Goal: Information Seeking & Learning: Learn about a topic

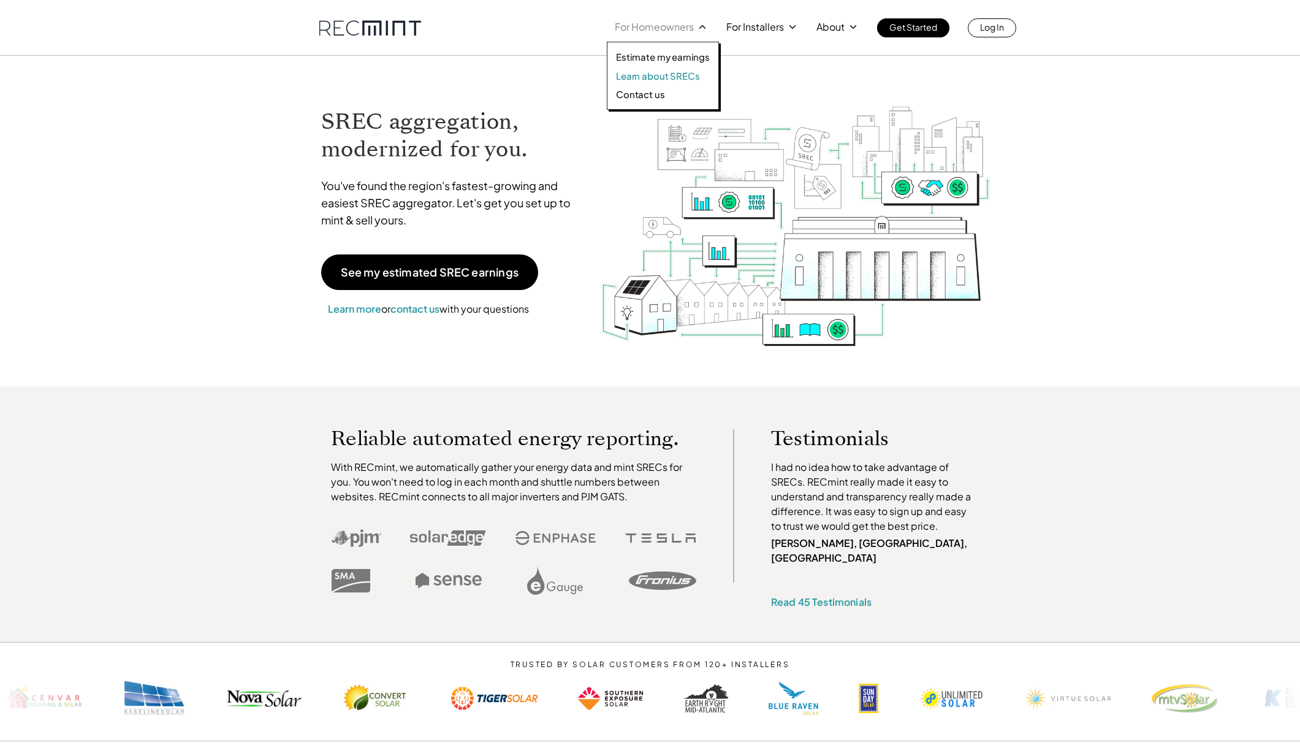
click at [668, 77] on p "Learn about SRECs" at bounding box center [657, 76] width 83 height 12
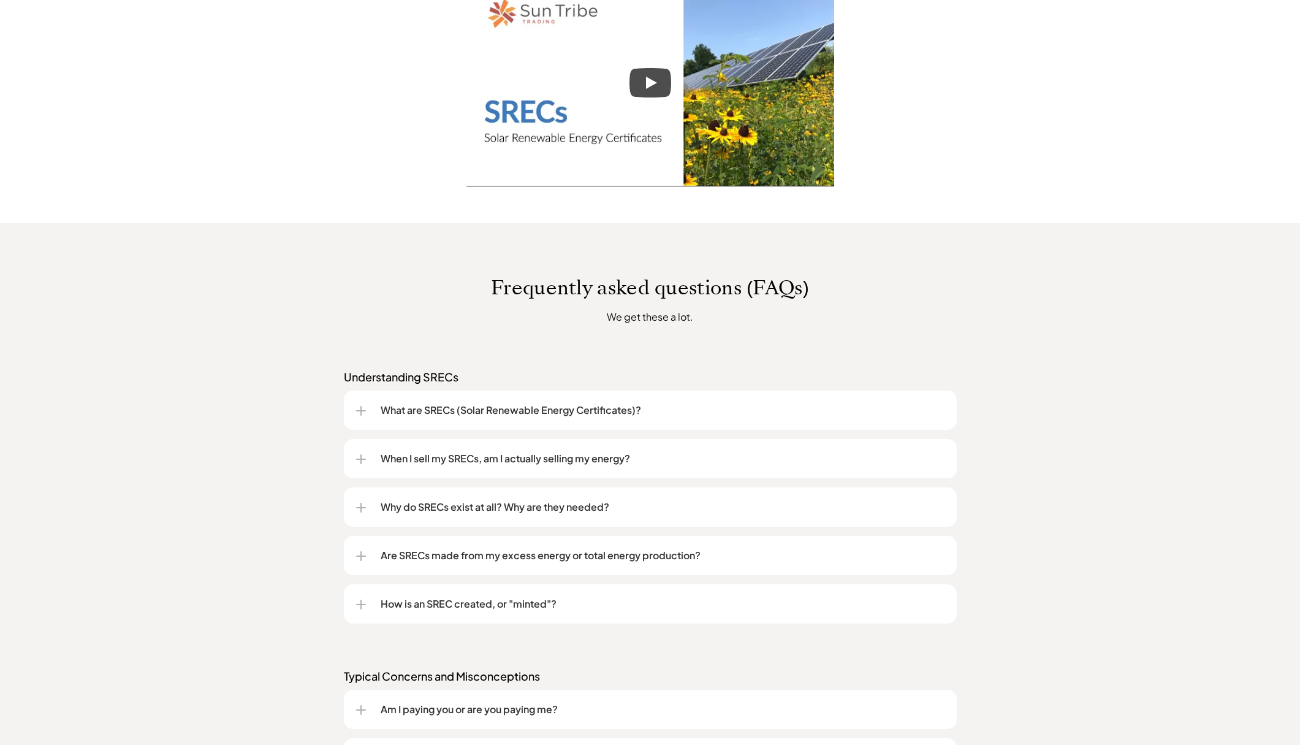
scroll to position [690, 0]
click at [418, 414] on p "What are SRECs (Solar Renewable Energy Certificates)?" at bounding box center [663, 408] width 564 height 15
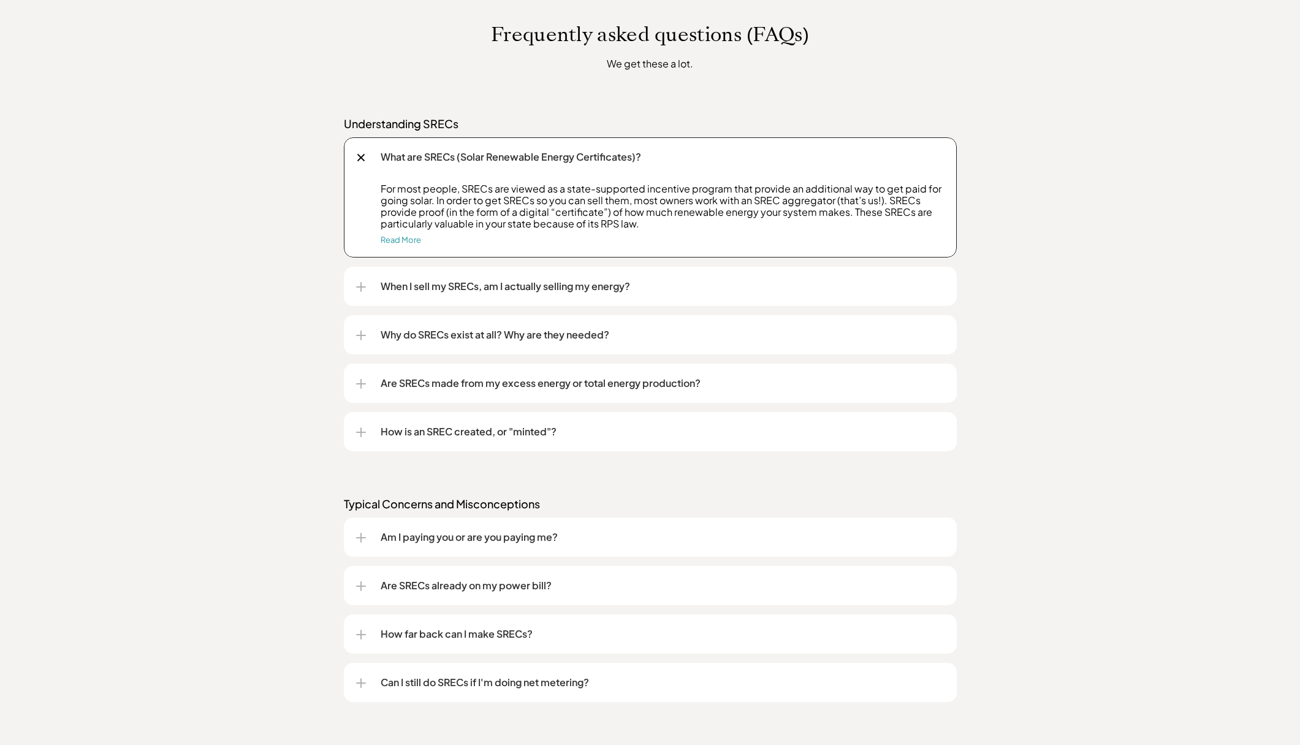
scroll to position [951, 0]
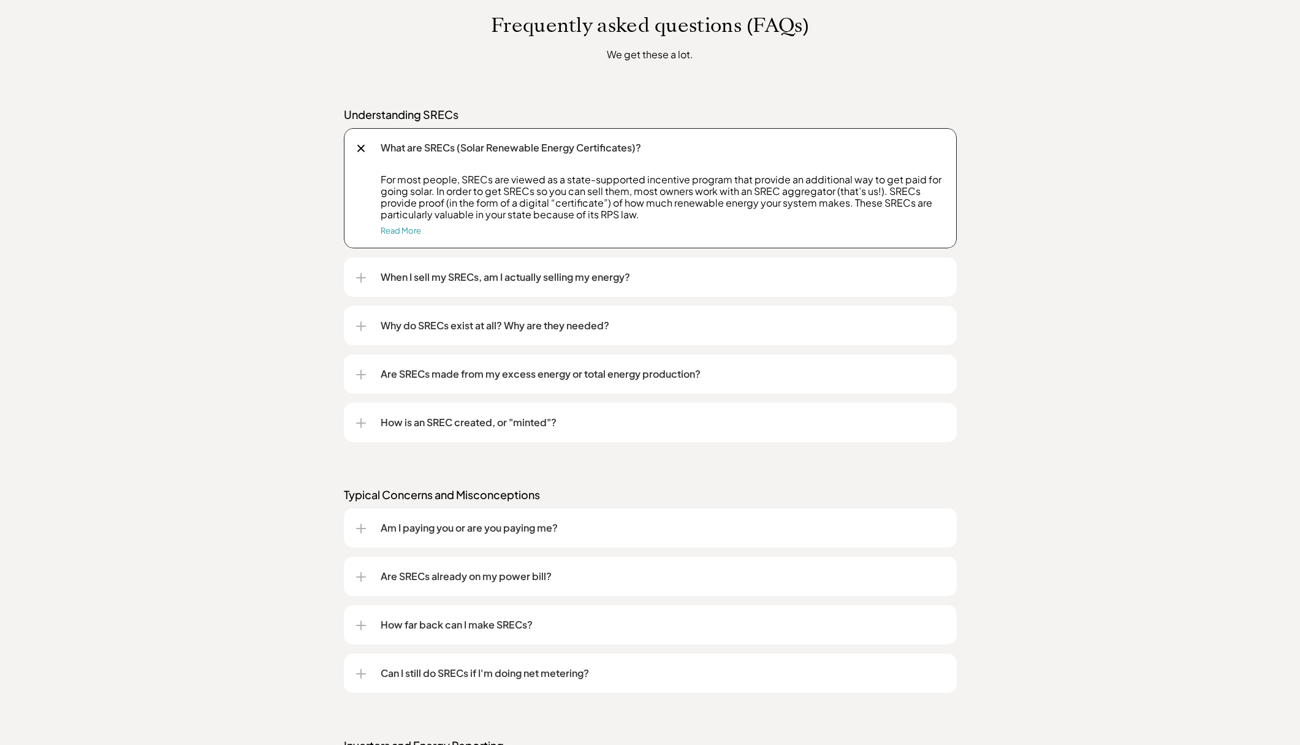
click at [440, 378] on p "Are SRECs made from my excess energy or total energy production?" at bounding box center [663, 374] width 564 height 15
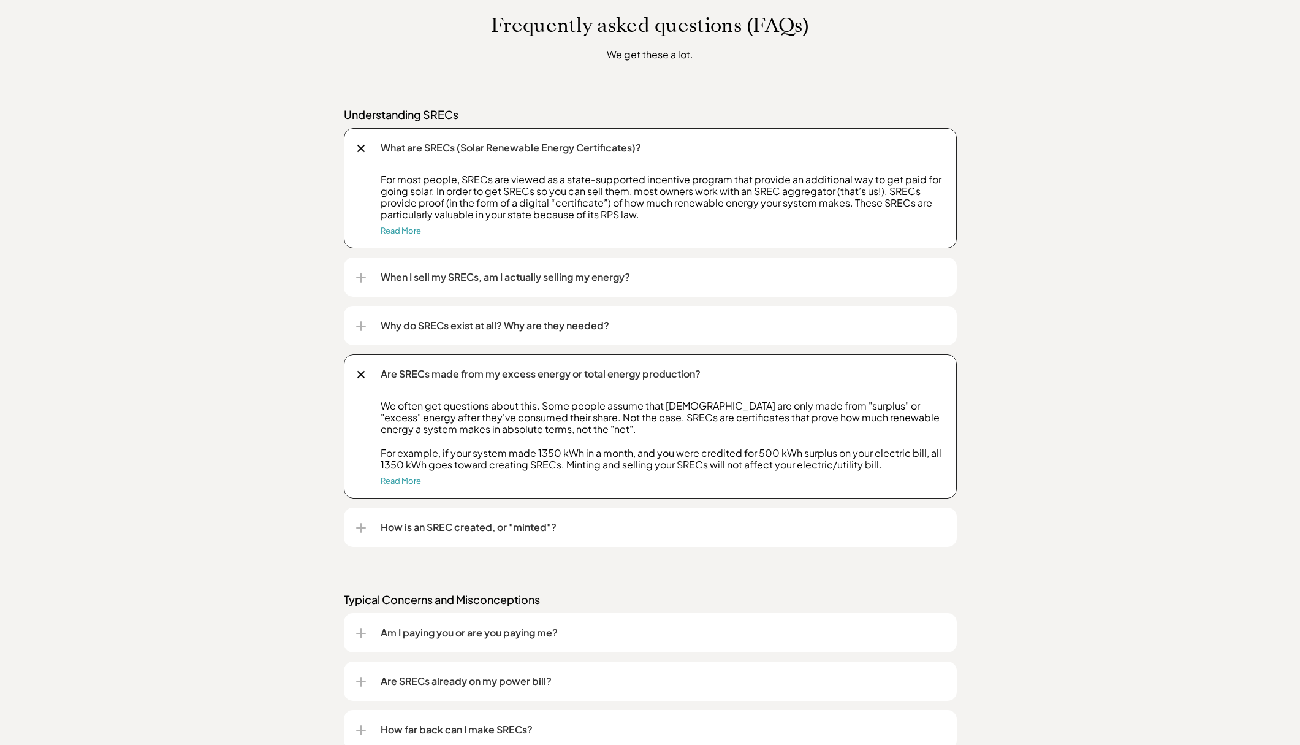
click at [413, 372] on p "Are SRECs made from my excess energy or total energy production?" at bounding box center [663, 374] width 564 height 15
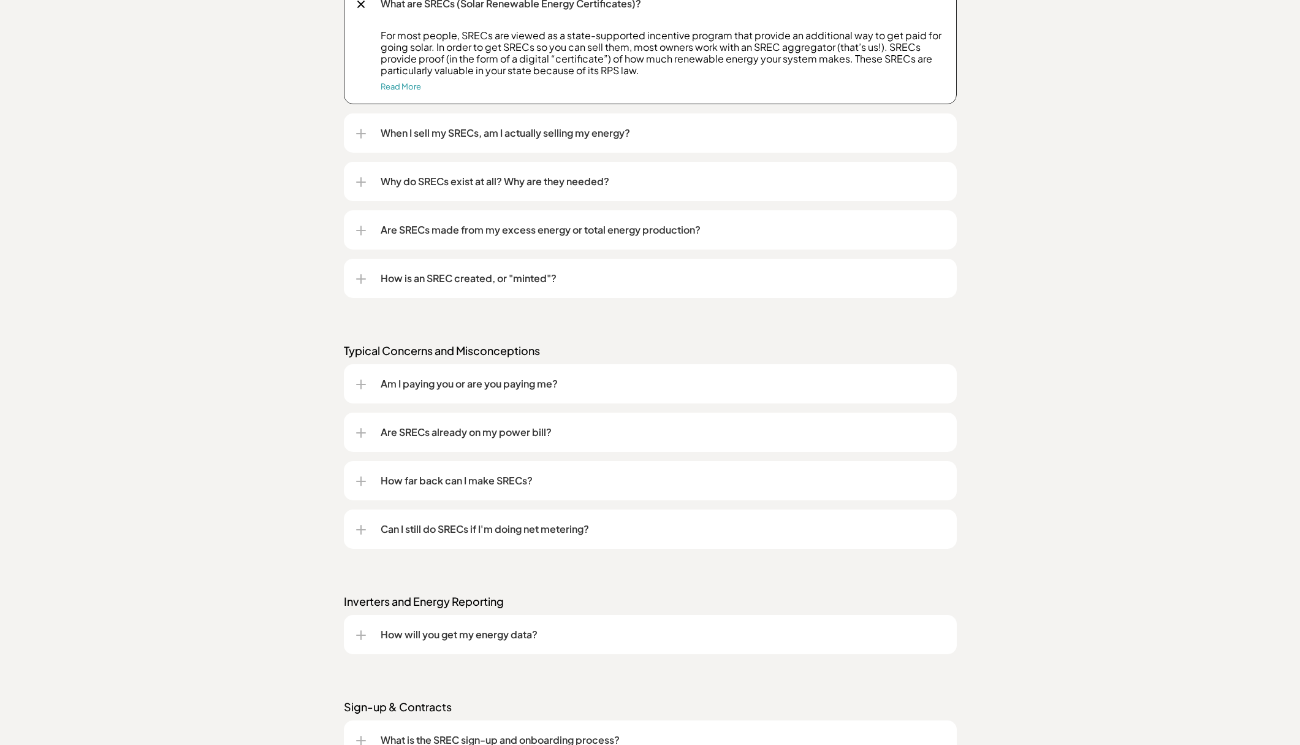
scroll to position [1103, 0]
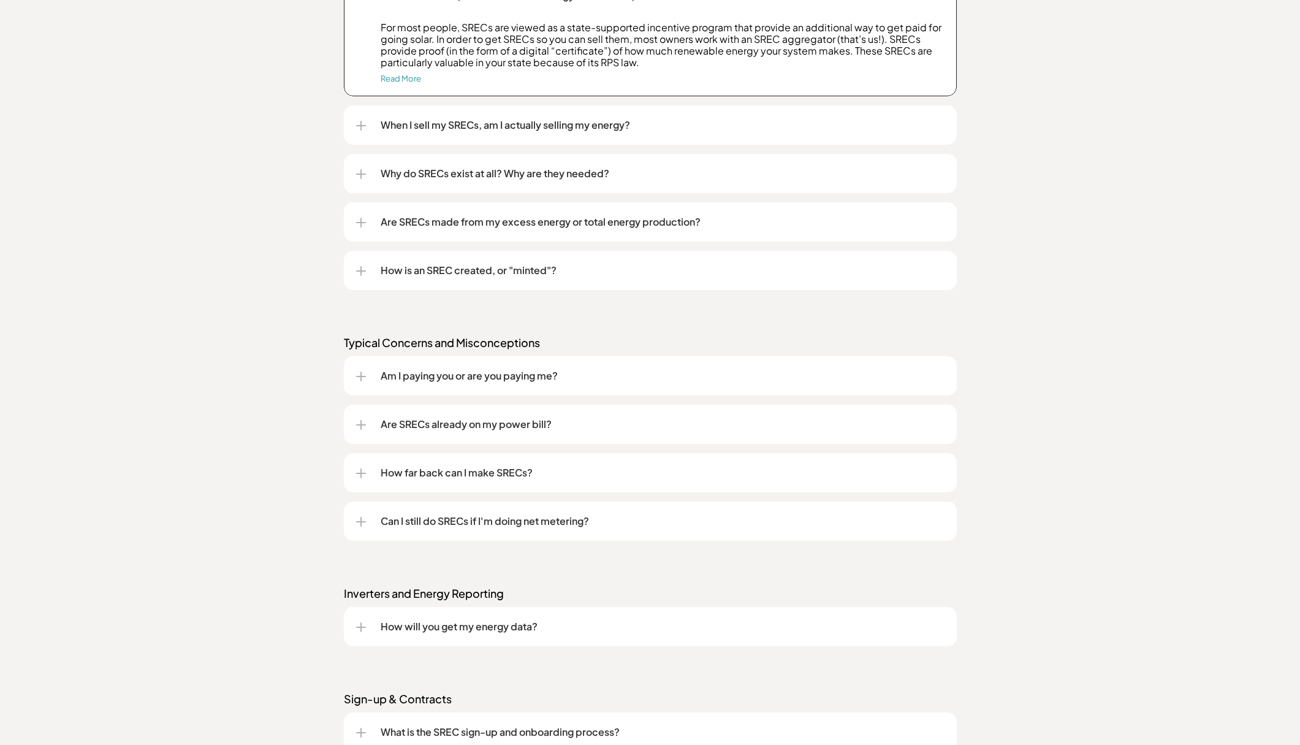
click at [435, 376] on p "Am I paying you or are you paying me?" at bounding box center [663, 375] width 564 height 15
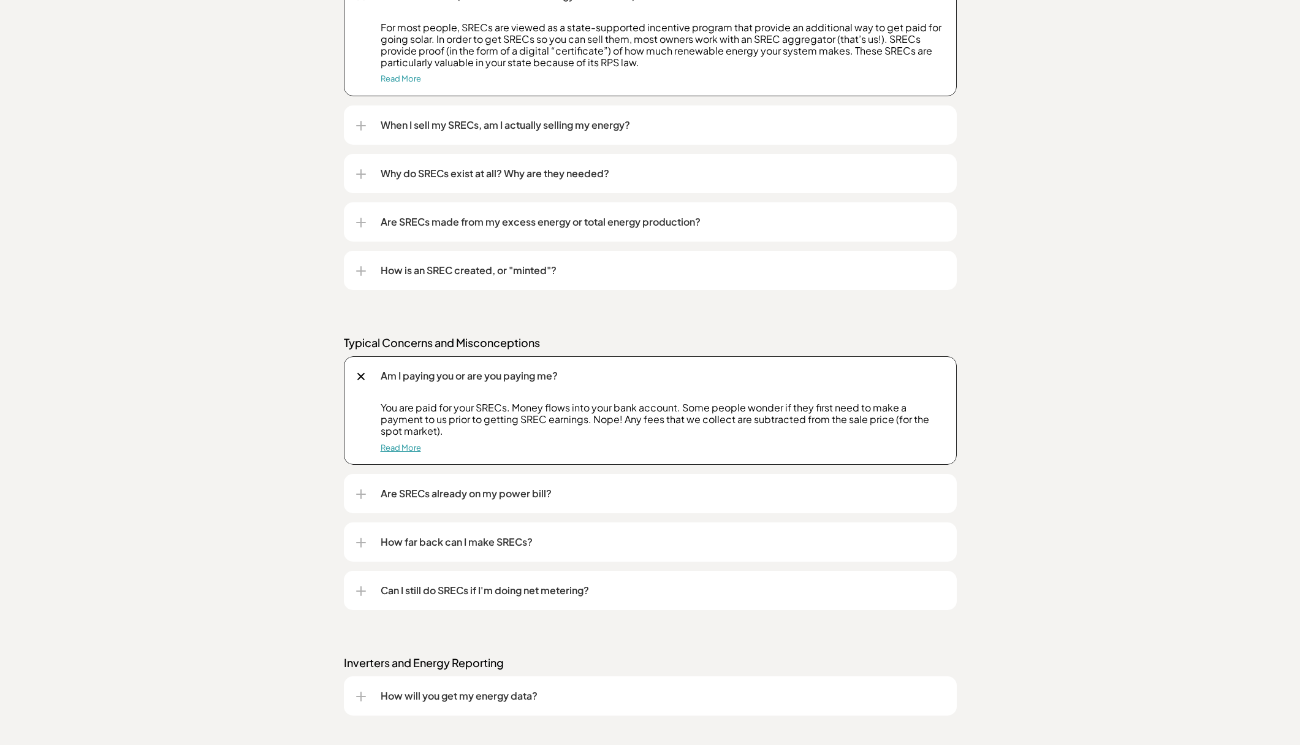
click at [405, 452] on link "Read More" at bounding box center [401, 448] width 40 height 10
